Goal: Check status: Check status

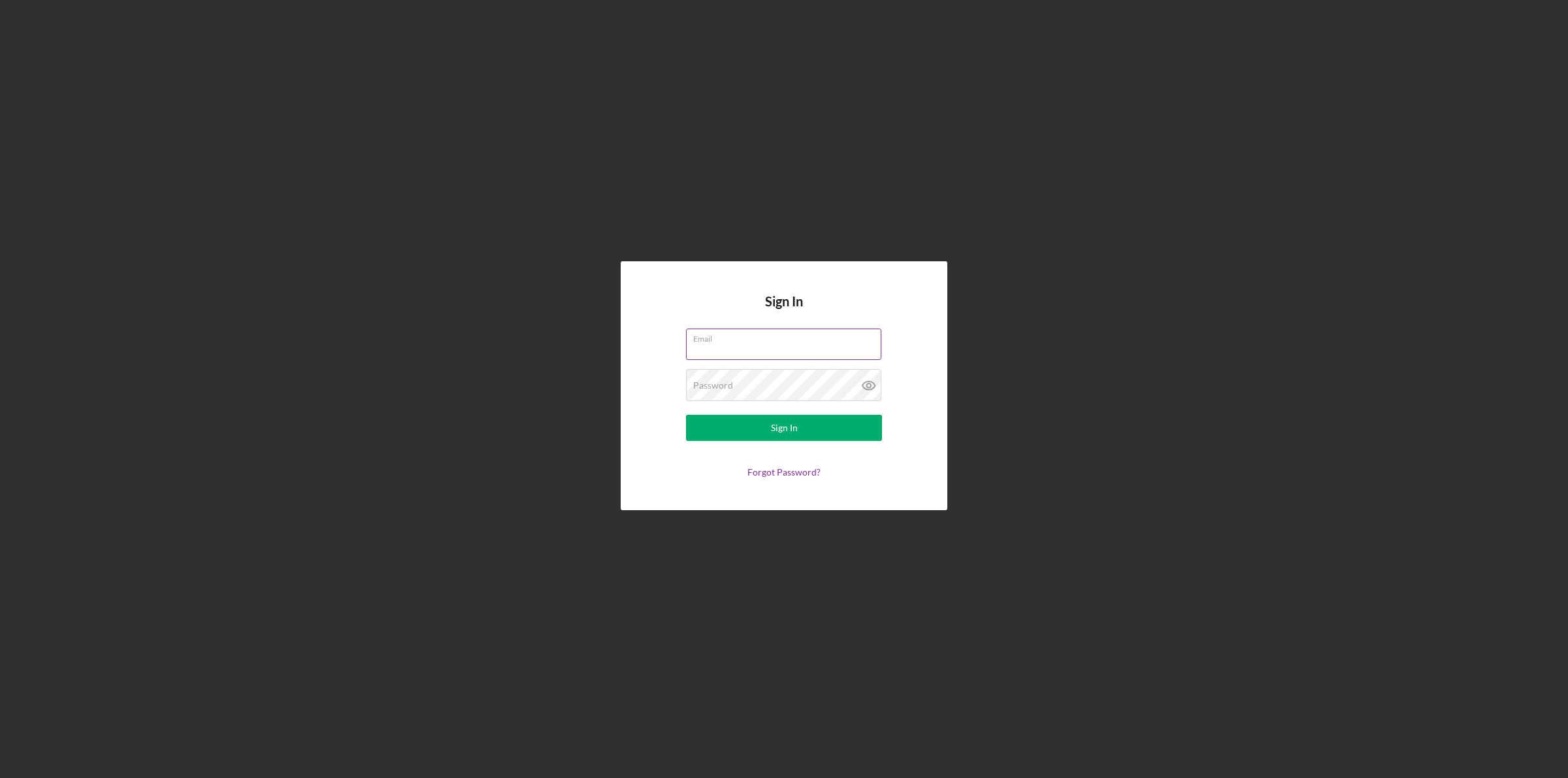
drag, startPoint x: 739, startPoint y: 312, endPoint x: 734, endPoint y: 346, distance: 34.4
click at [734, 346] on input "Email" at bounding box center [783, 344] width 195 height 31
type input "[EMAIL_ADDRESS][DOMAIN_NAME]"
click at [727, 384] on label "Password" at bounding box center [713, 385] width 40 height 10
click at [686, 415] on button "Sign In" at bounding box center [784, 428] width 196 height 27
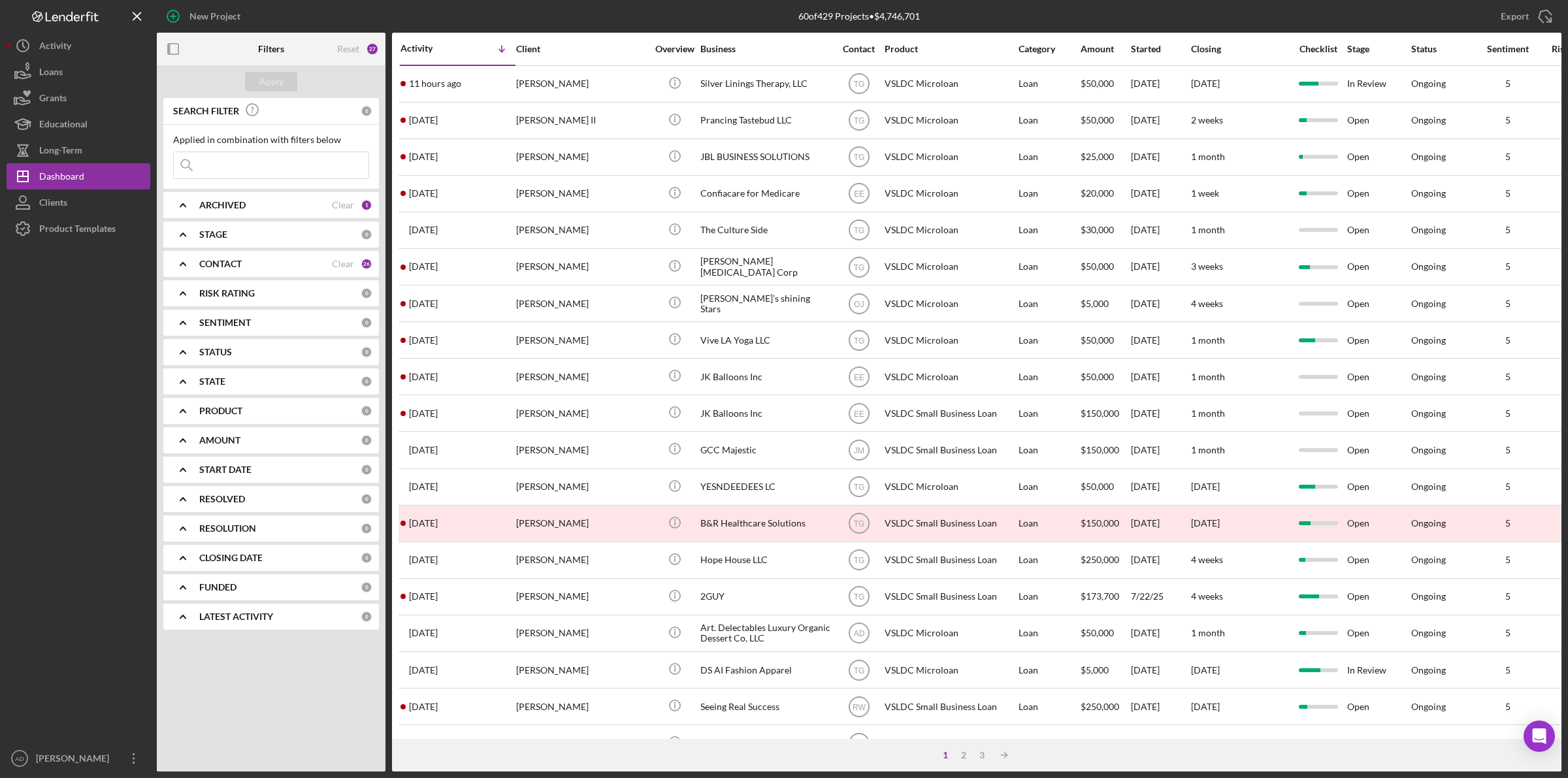
click at [207, 162] on input at bounding box center [271, 165] width 194 height 27
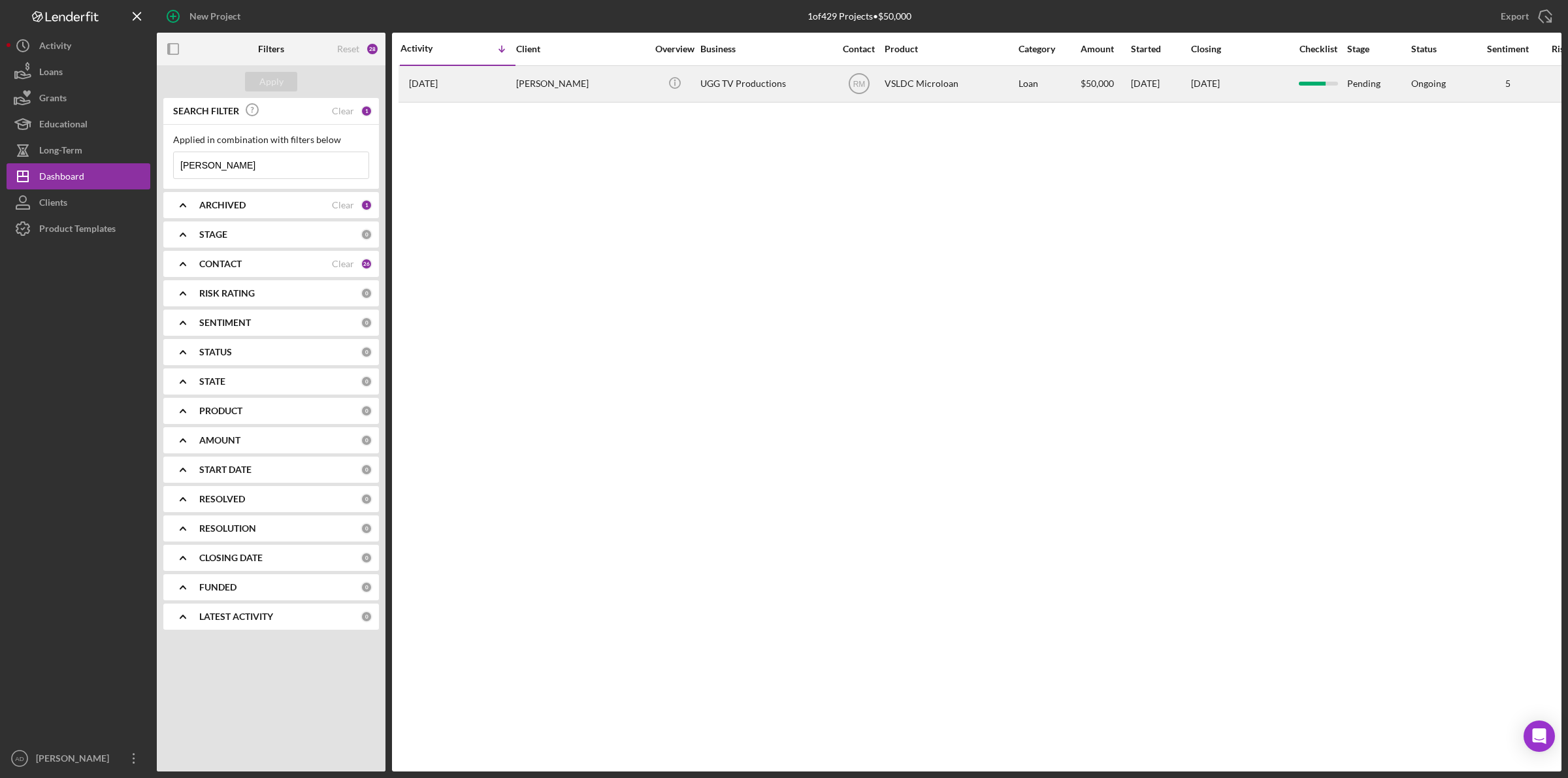
type input "[PERSON_NAME]"
click at [644, 83] on div "[PERSON_NAME]" at bounding box center [581, 84] width 131 height 35
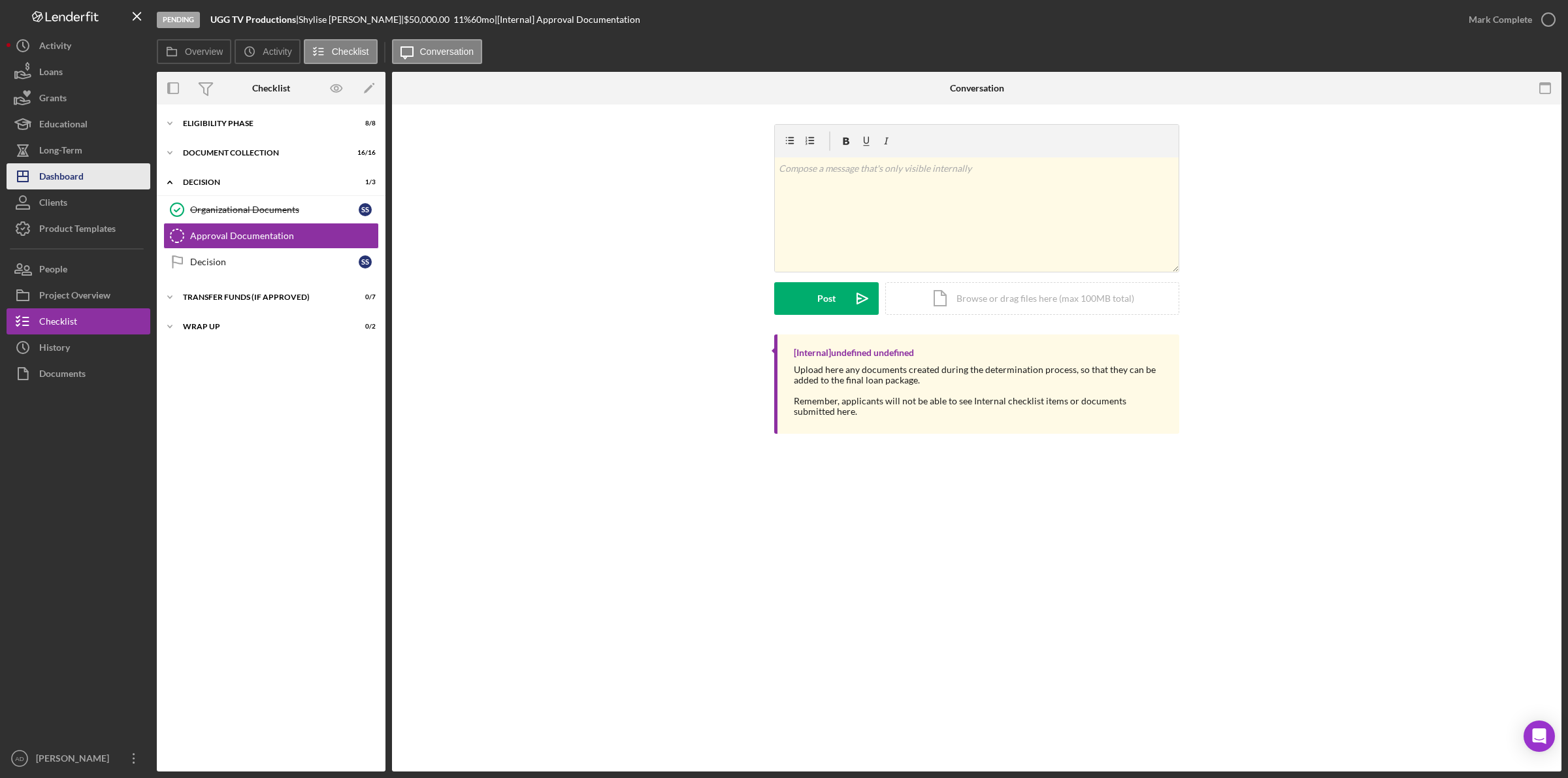
click at [67, 175] on div "Dashboard" at bounding box center [61, 178] width 44 height 30
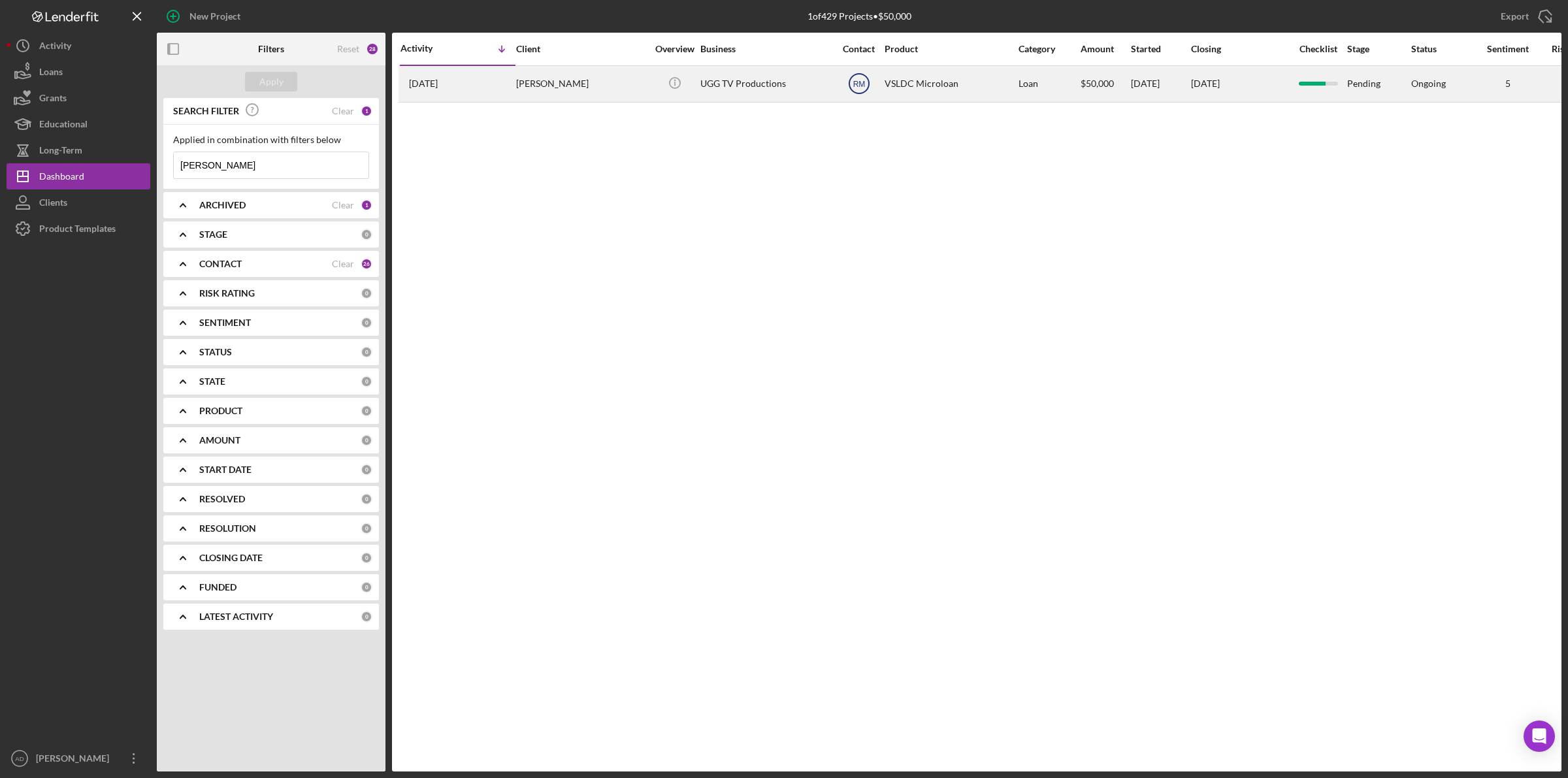
click at [854, 82] on text "RM" at bounding box center [858, 84] width 12 height 9
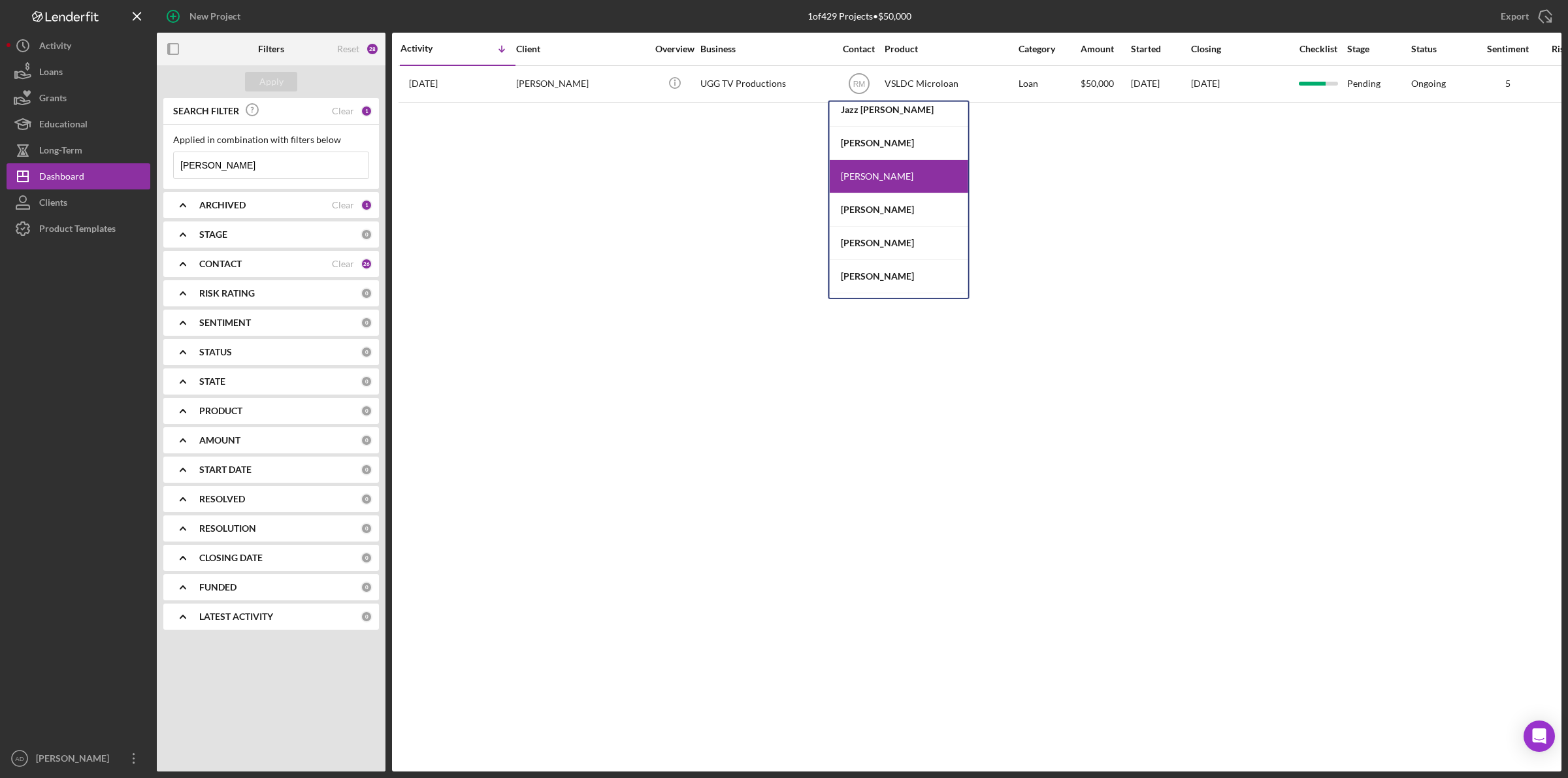
scroll to position [244, 0]
click at [857, 239] on div "[PERSON_NAME]" at bounding box center [899, 241] width 138 height 33
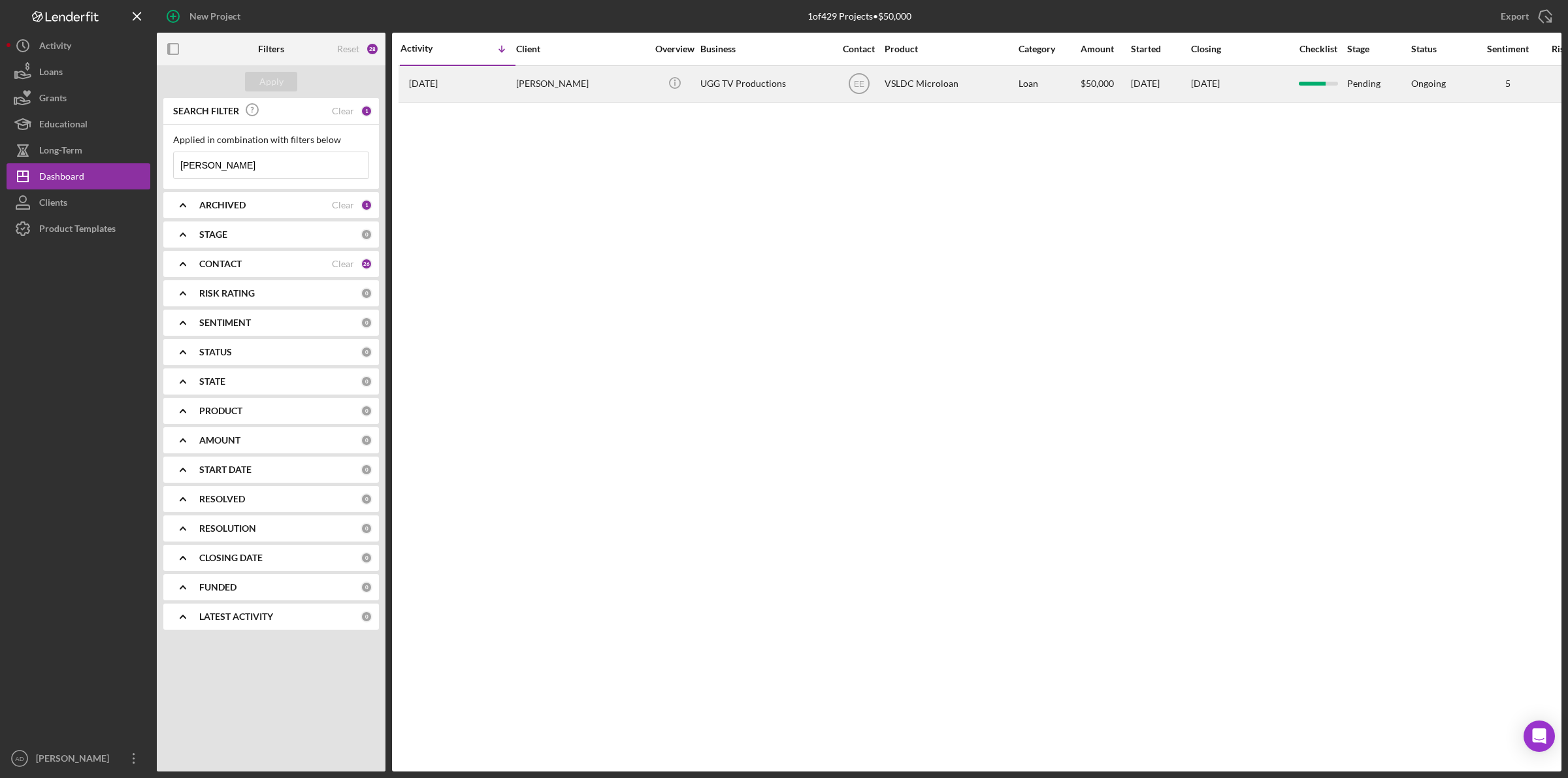
click at [651, 82] on div "Icon/Info" at bounding box center [674, 84] width 49 height 35
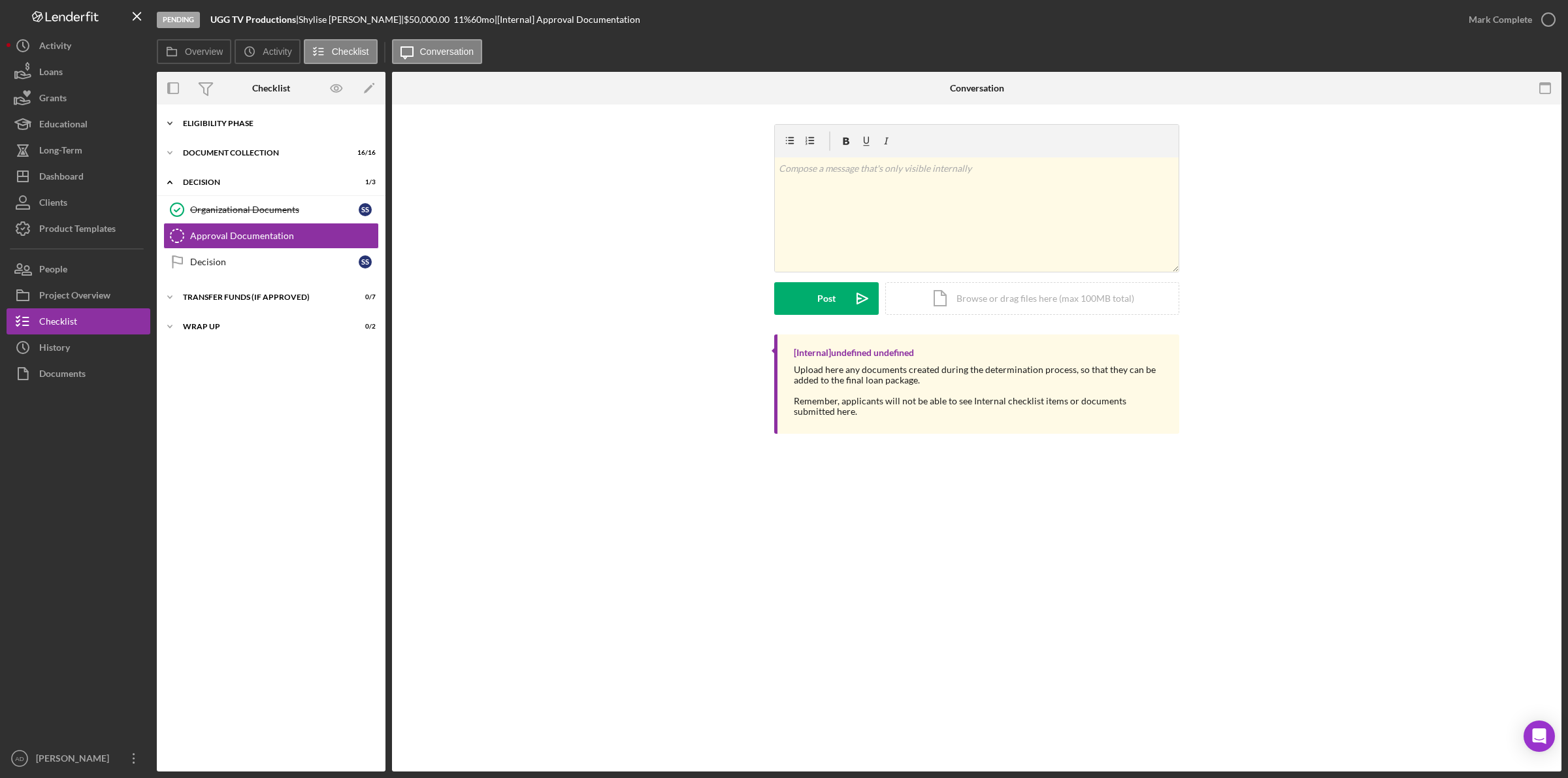
click at [204, 121] on div "Eligibility Phase" at bounding box center [276, 124] width 186 height 8
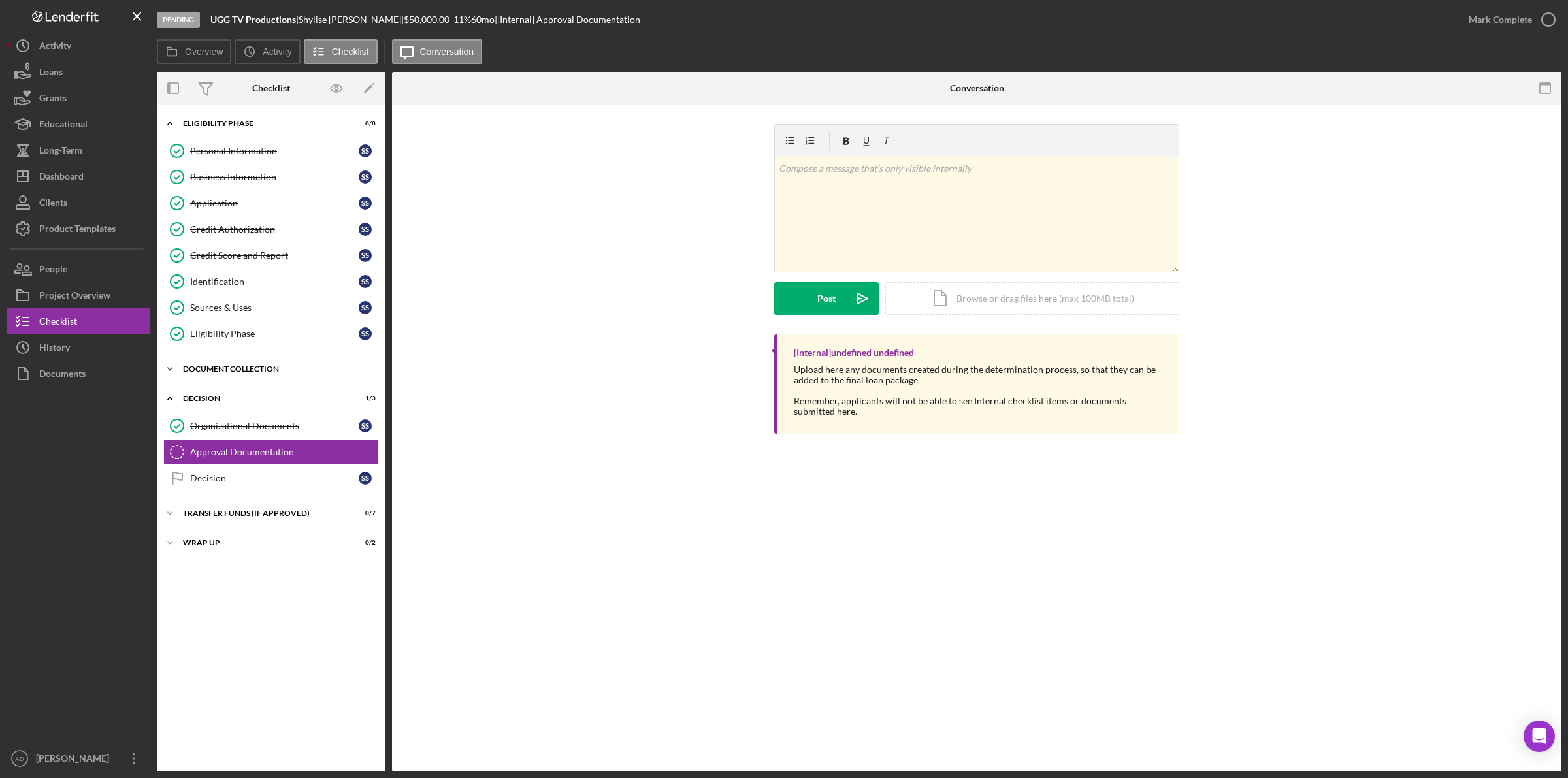
click at [186, 372] on div "Document Collection" at bounding box center [276, 369] width 186 height 8
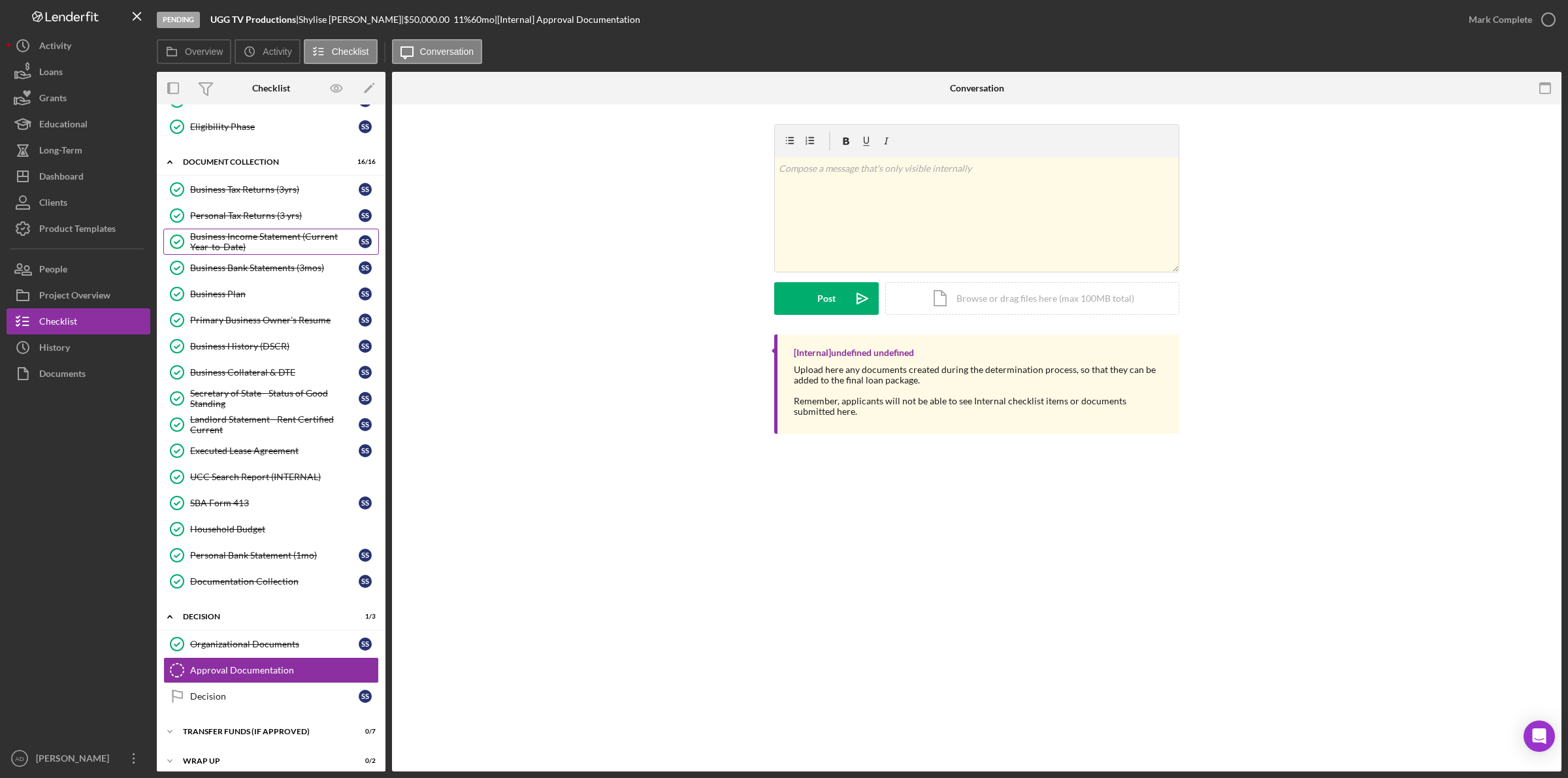
scroll to position [226, 0]
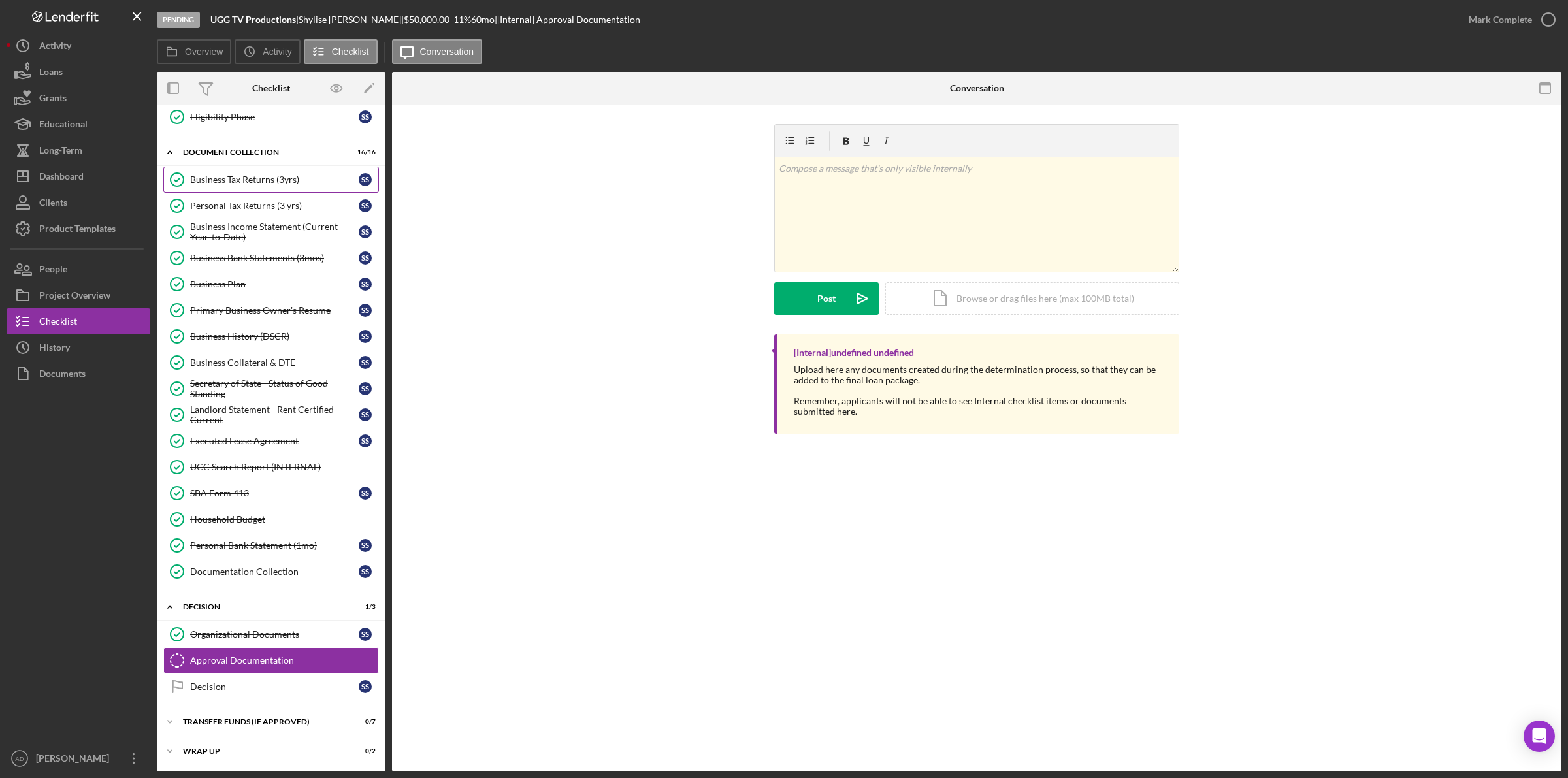
click at [242, 166] on link "Business Tax Returns (3yrs) Business Tax Returns (3yrs) S S" at bounding box center [271, 179] width 215 height 27
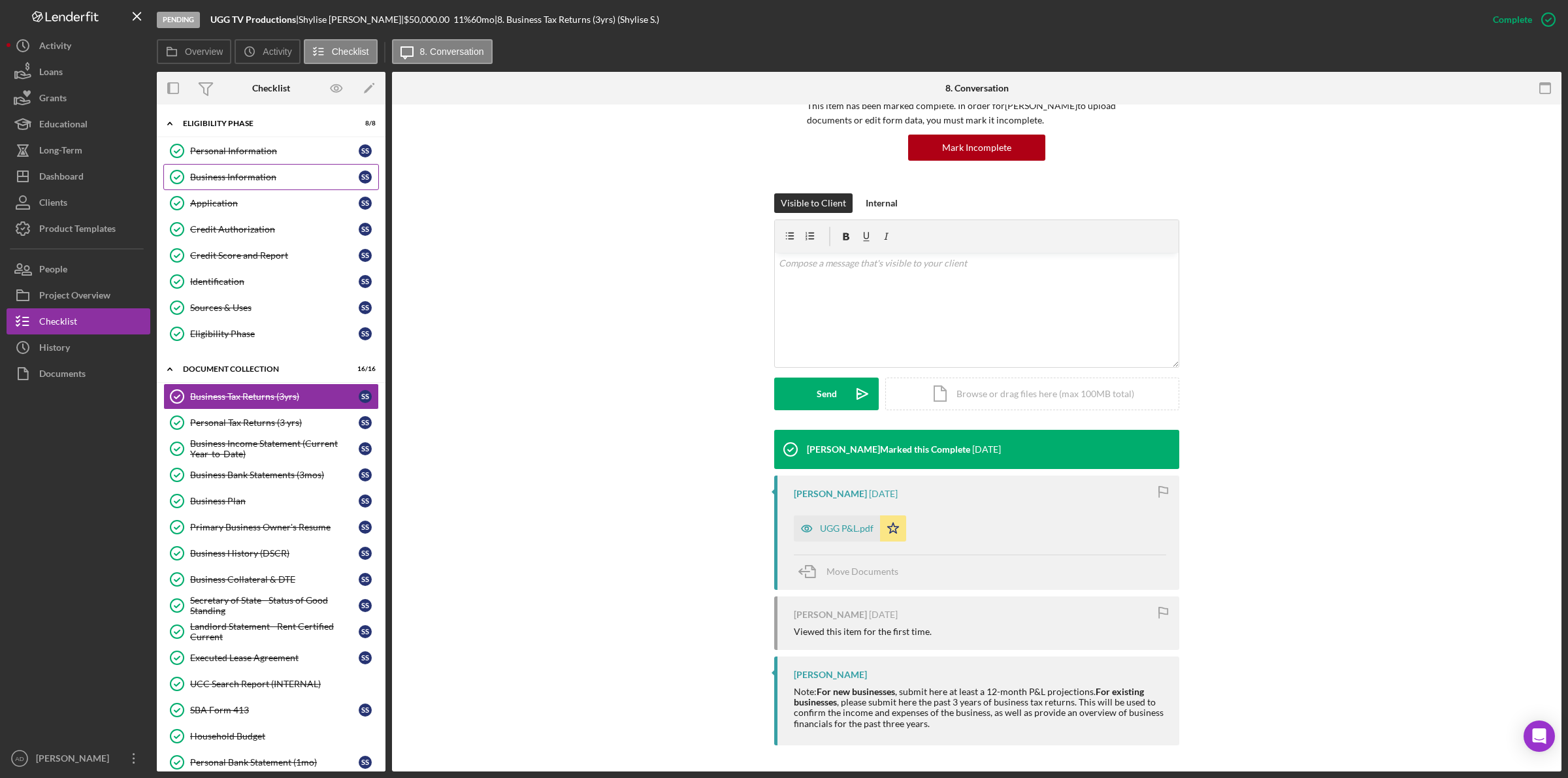
click at [198, 172] on div "Business Information" at bounding box center [274, 177] width 169 height 10
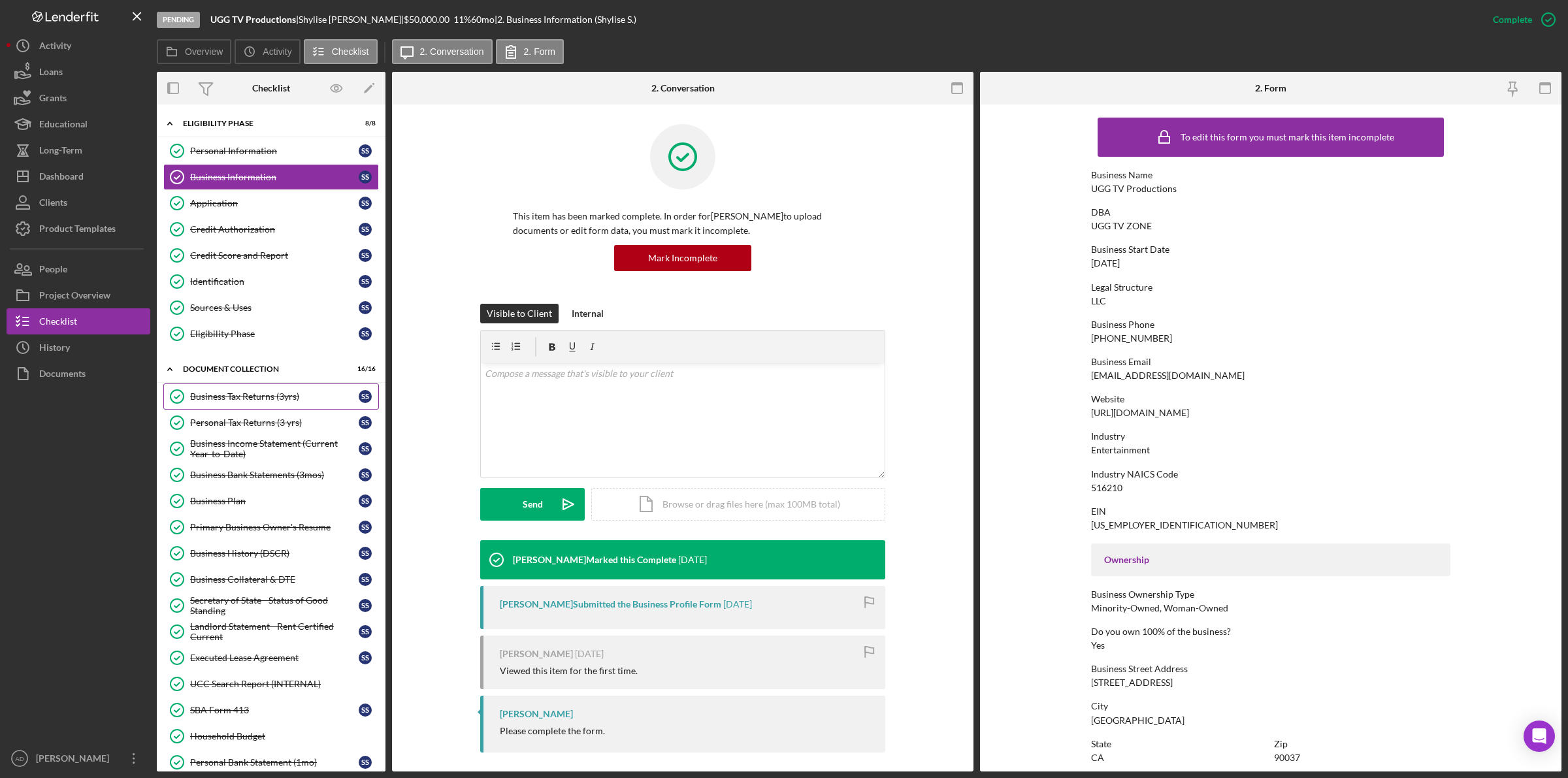
click at [246, 396] on div "Business Tax Returns (3yrs)" at bounding box center [274, 396] width 169 height 10
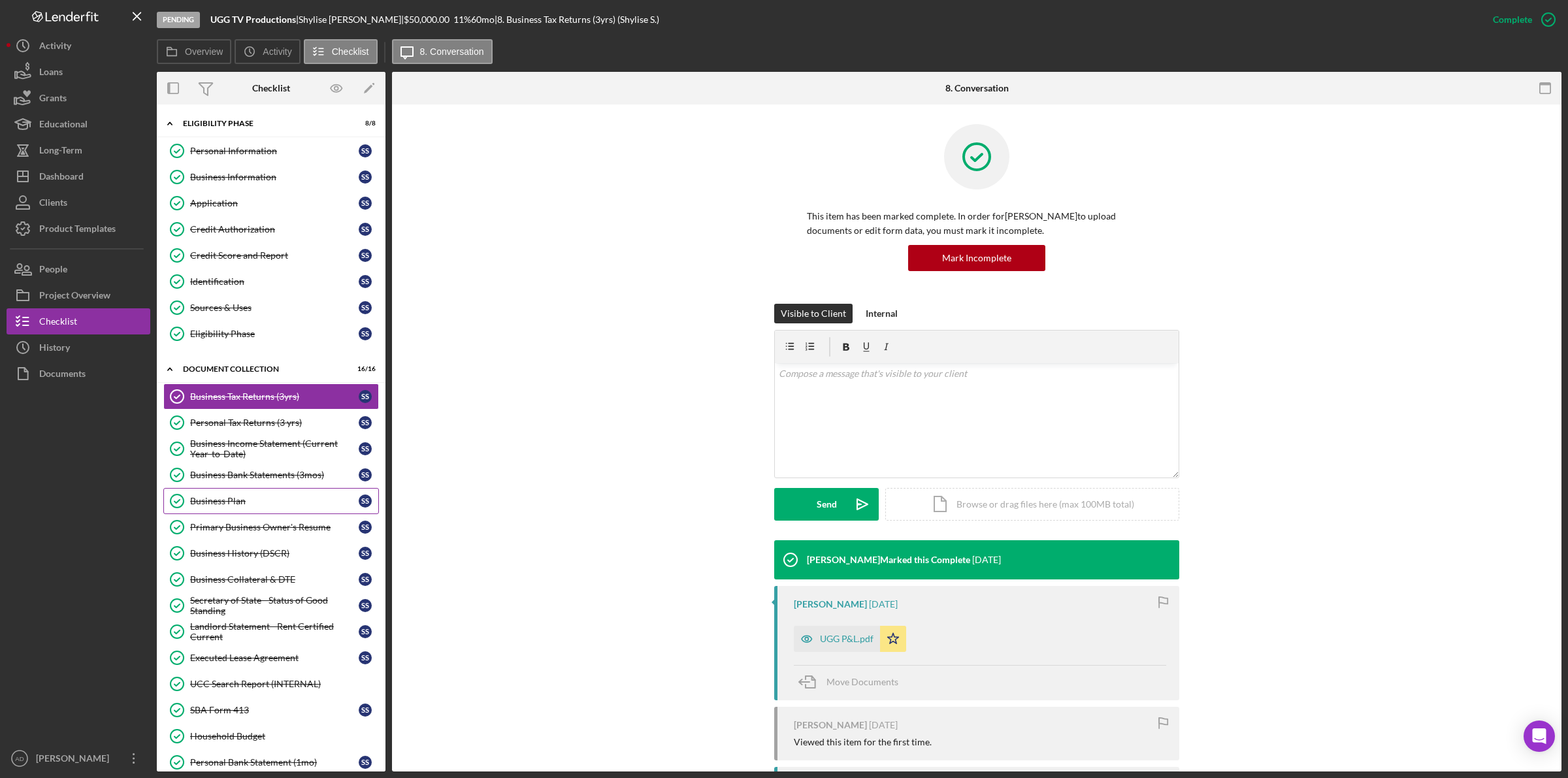
click at [243, 504] on div "Business Plan" at bounding box center [274, 501] width 169 height 10
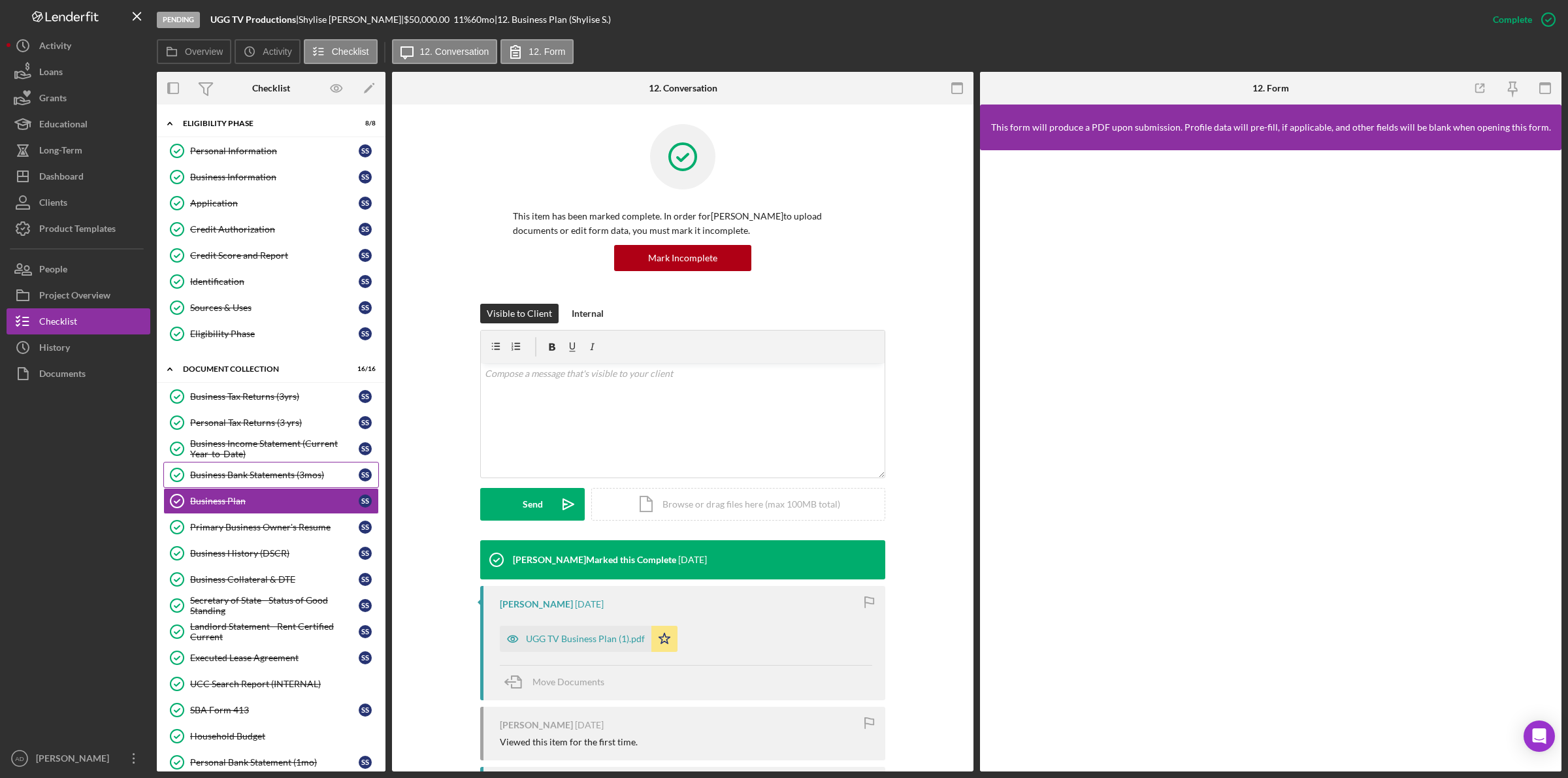
click at [247, 480] on div "Business Bank Statements (3mos)" at bounding box center [274, 474] width 169 height 10
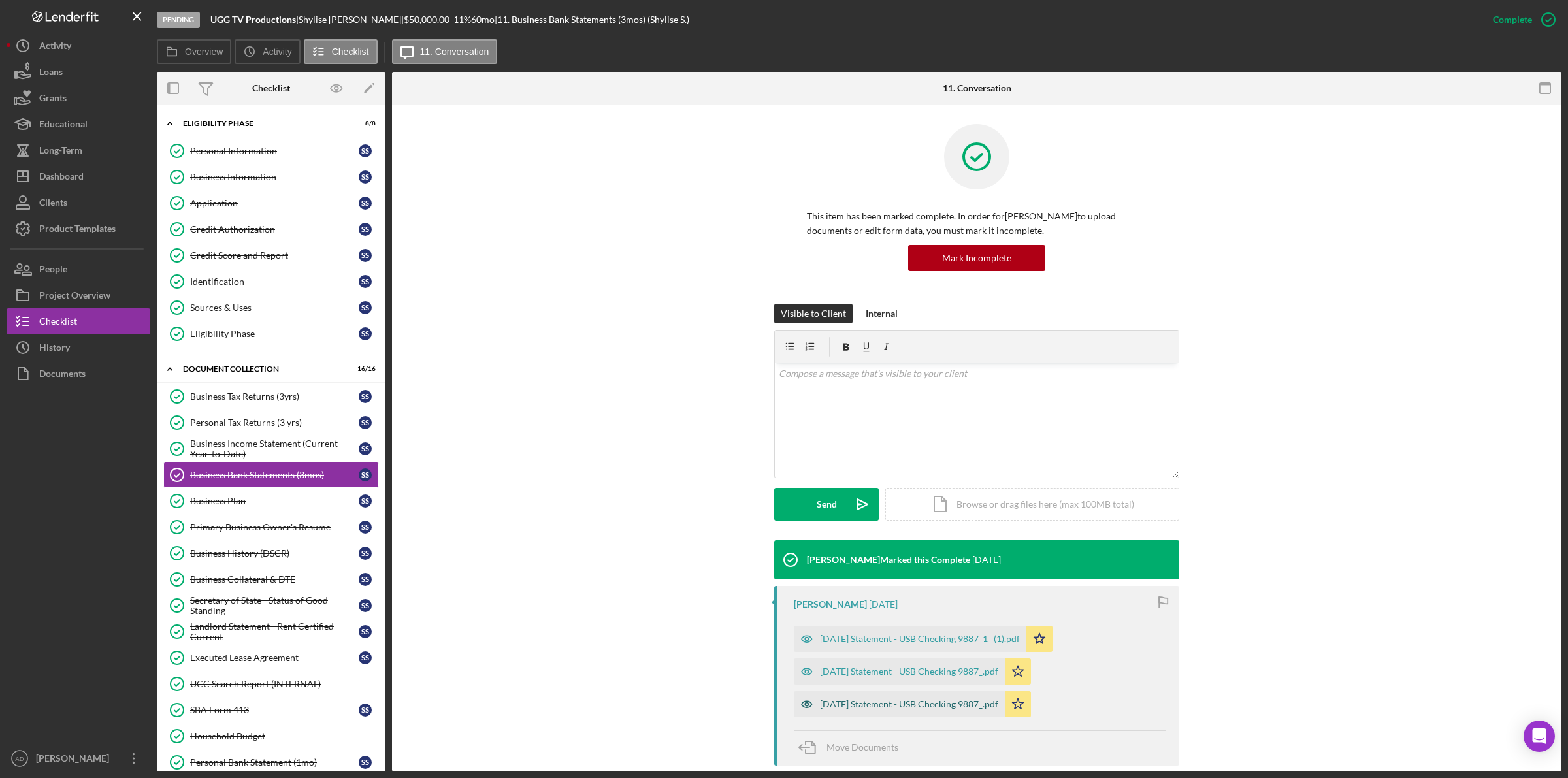
click at [870, 707] on div "[DATE] Statement - USB Checking 9887_.pdf" at bounding box center [909, 704] width 178 height 10
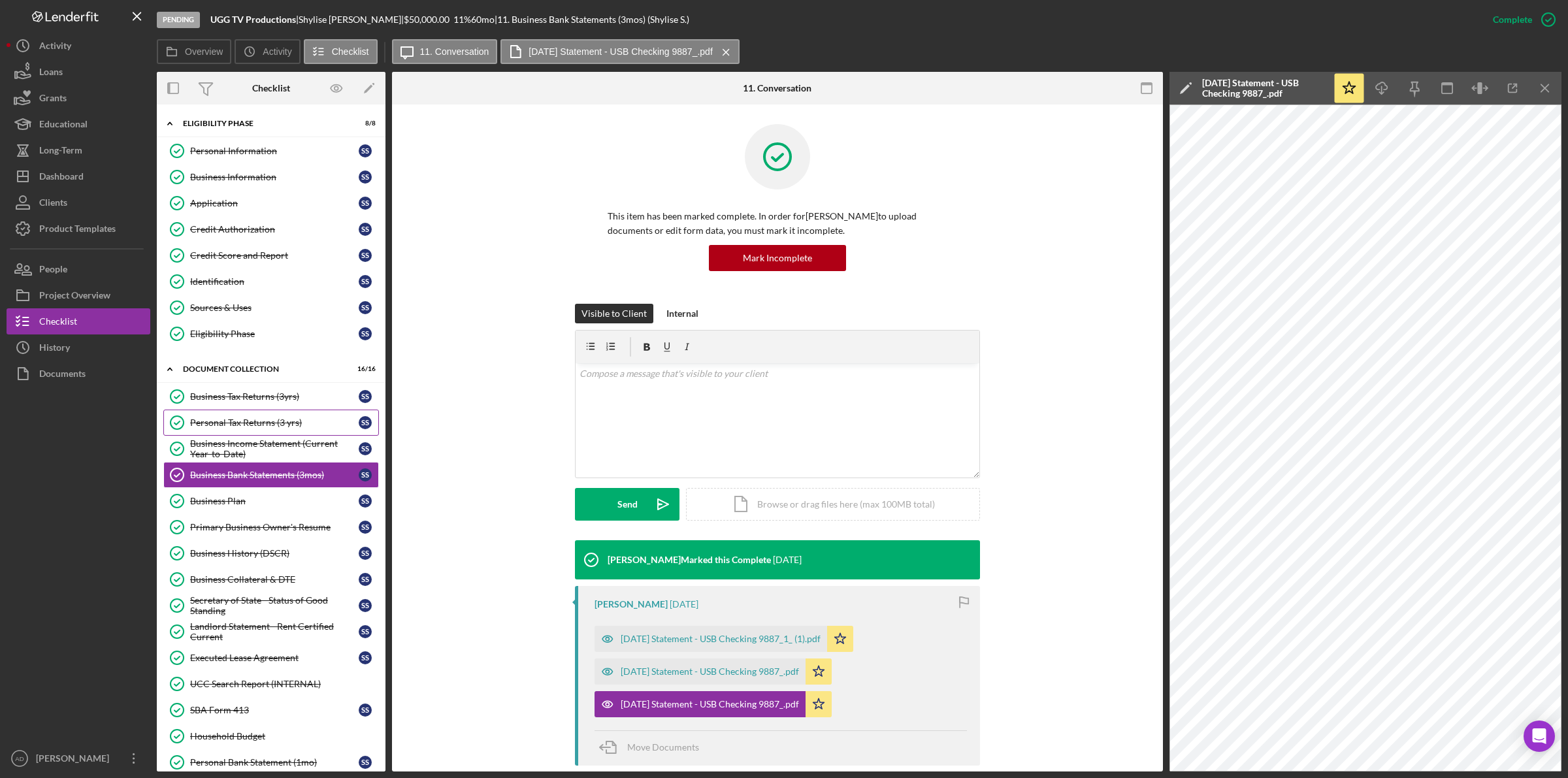
click at [243, 423] on div "Personal Tax Returns (3 yrs)" at bounding box center [274, 422] width 169 height 10
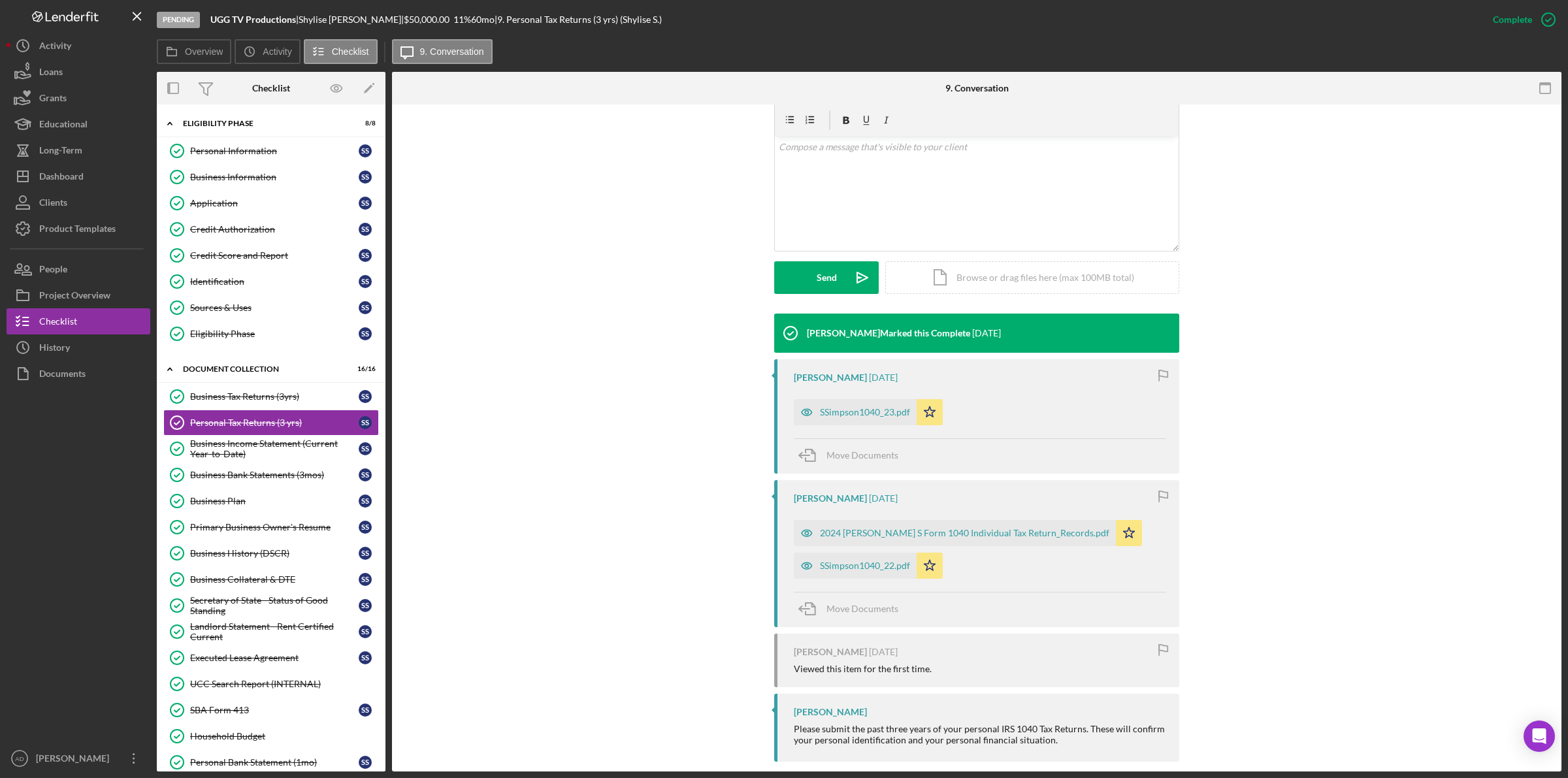
scroll to position [244, 0]
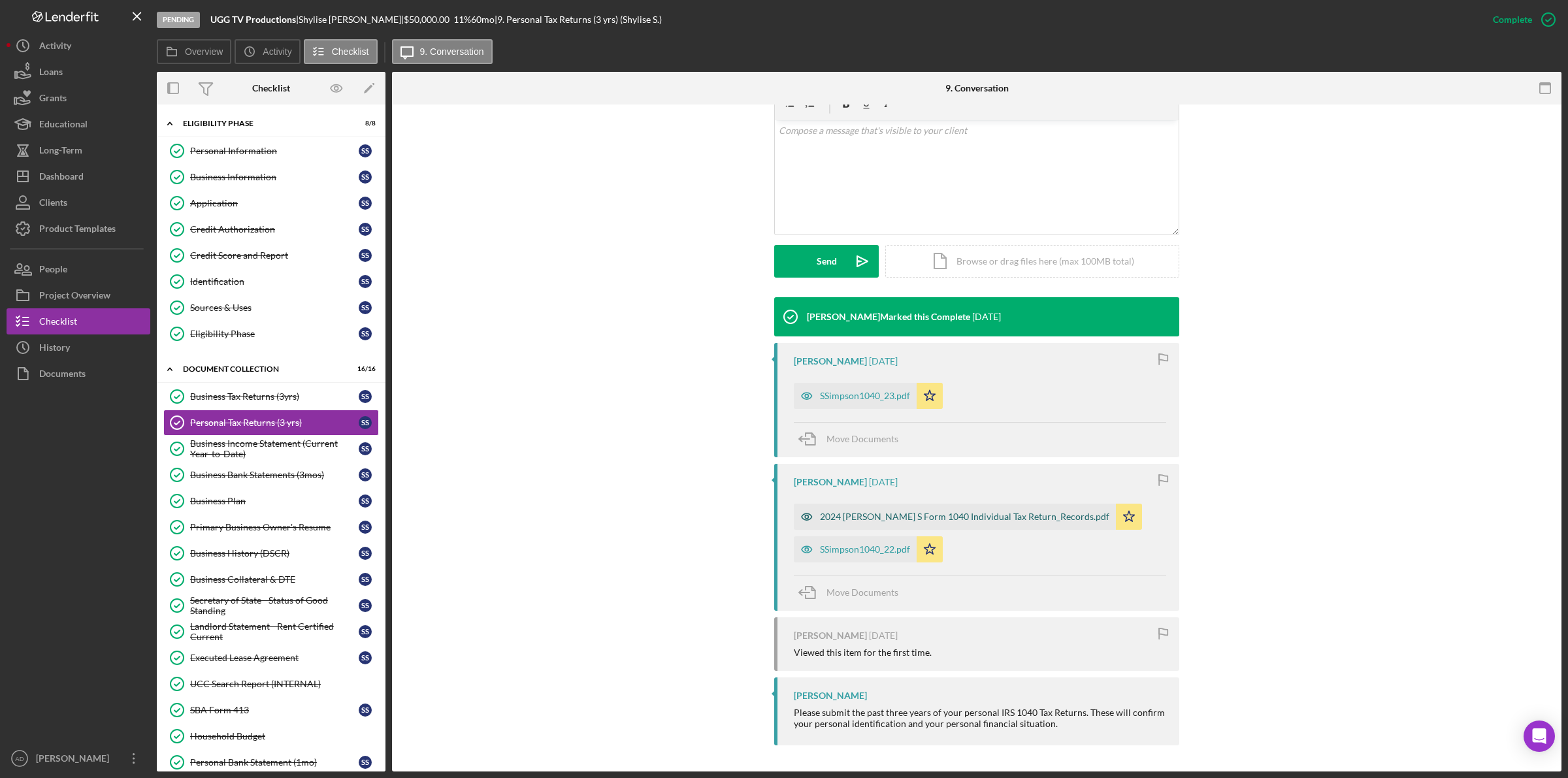
click at [860, 517] on div "2024 [PERSON_NAME] S Form 1040 Individual Tax Return_Records.pdf" at bounding box center [964, 516] width 289 height 10
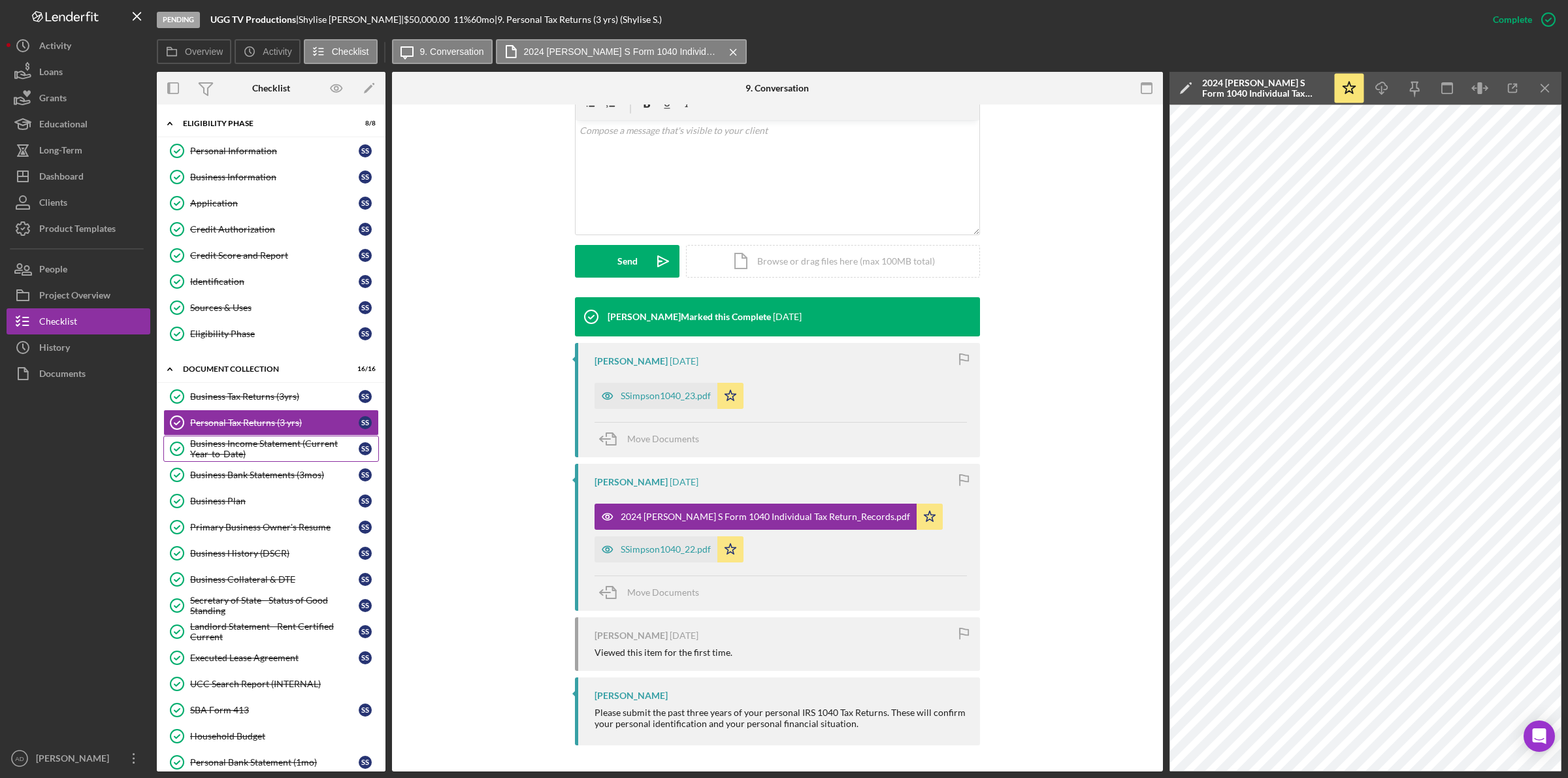
click at [231, 449] on div "Business Income Statement (Current Year-to-Date)" at bounding box center [274, 448] width 169 height 21
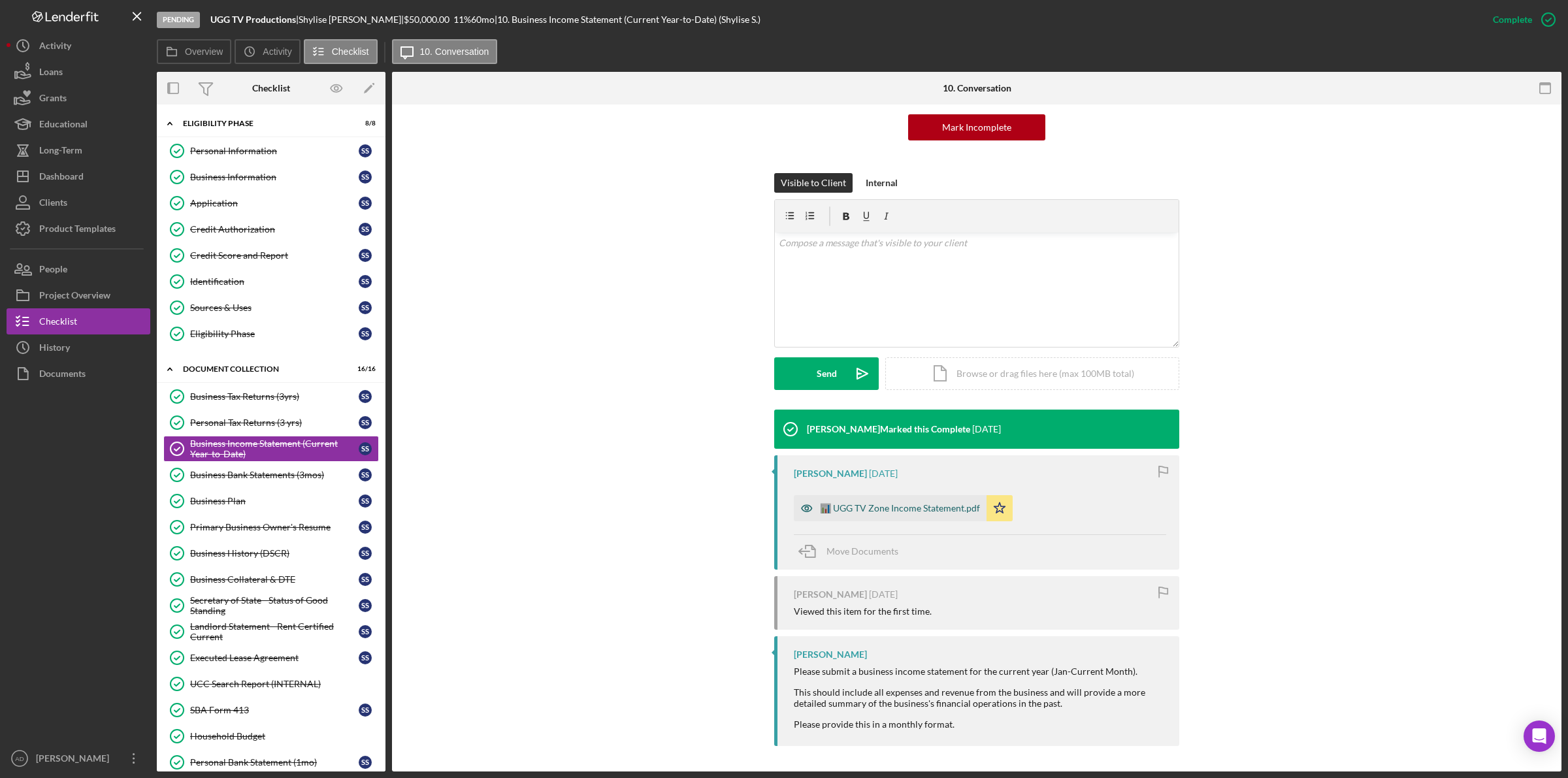
scroll to position [132, 0]
click at [876, 503] on div "📊 UGG TV Zone Income Statement.pdf" at bounding box center [899, 507] width 160 height 10
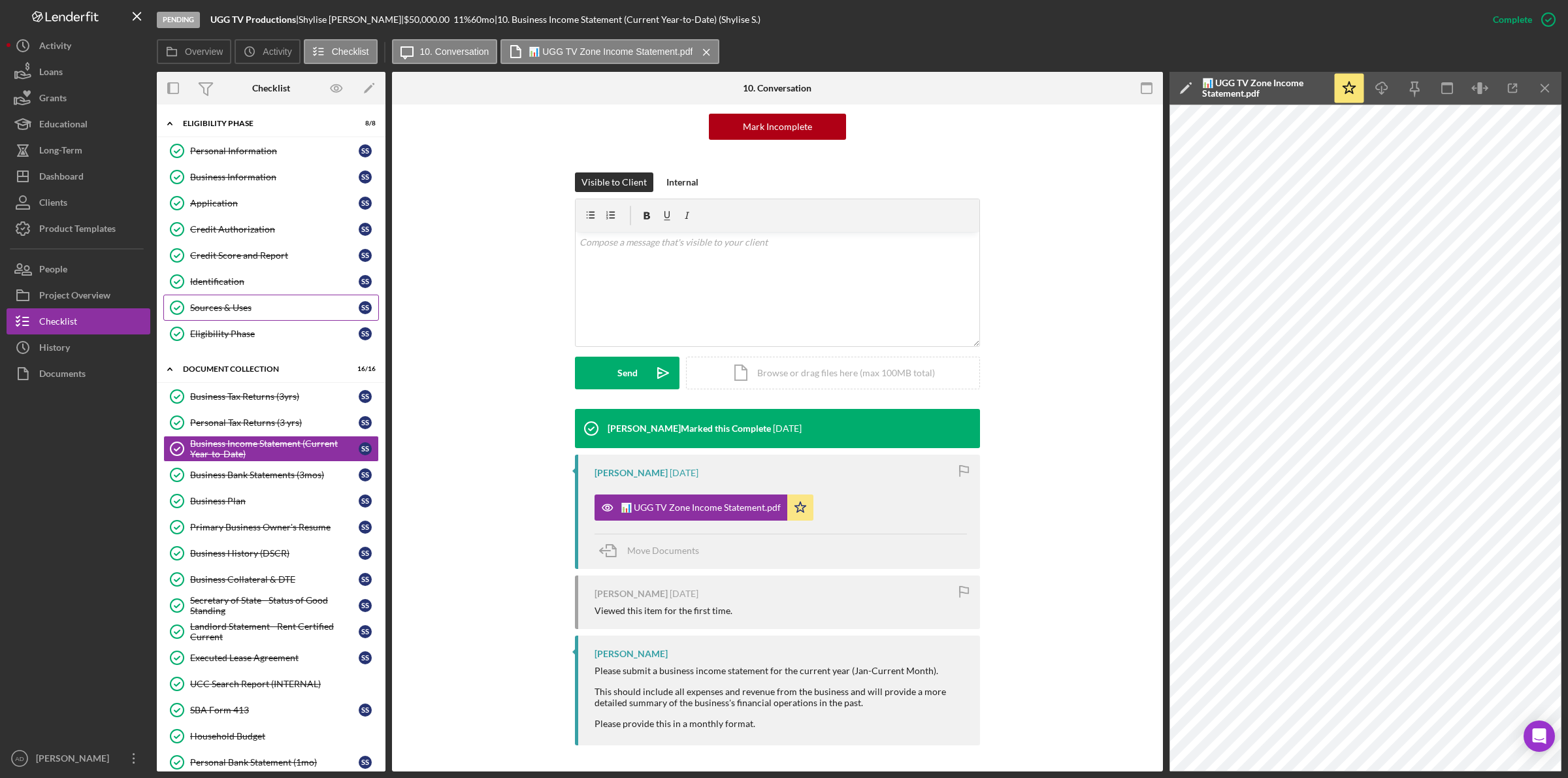
click at [227, 310] on div "Sources & Uses" at bounding box center [274, 307] width 169 height 10
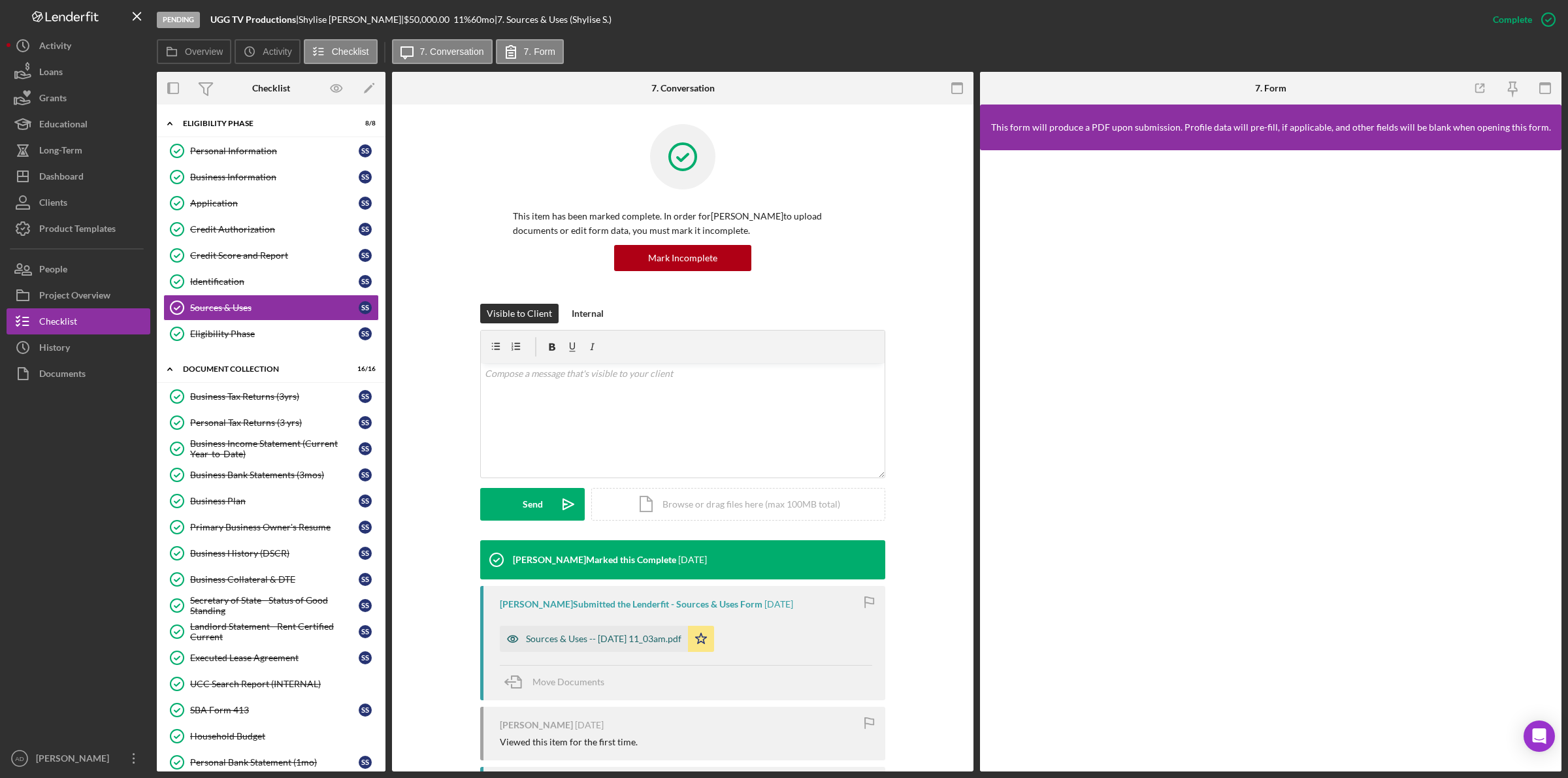
click at [560, 634] on div "Sources & Uses -- [DATE] 11_03am.pdf" at bounding box center [603, 638] width 155 height 10
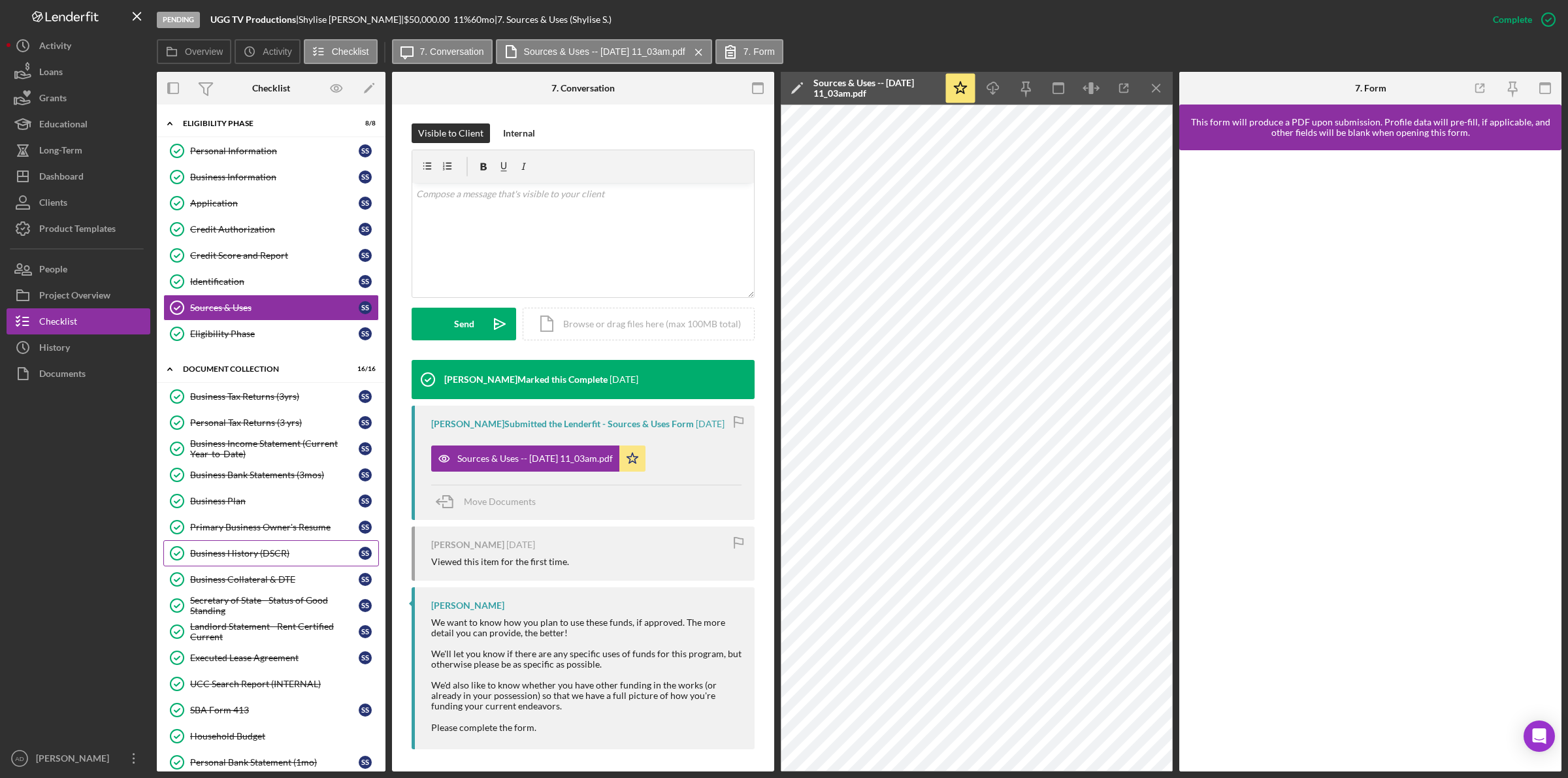
scroll to position [226, 0]
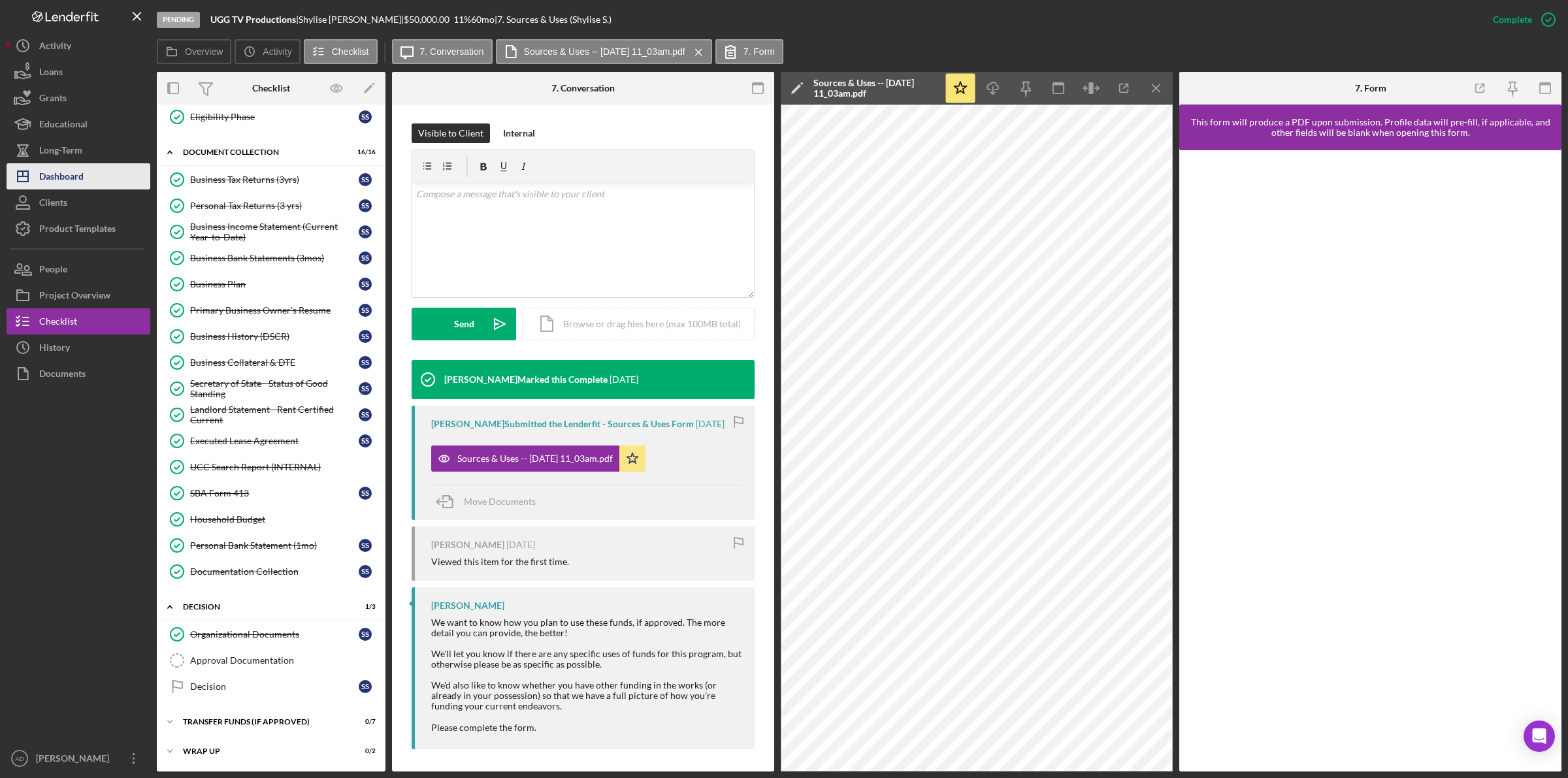
click at [74, 178] on div "Dashboard" at bounding box center [61, 178] width 44 height 30
